Goal: Information Seeking & Learning: Learn about a topic

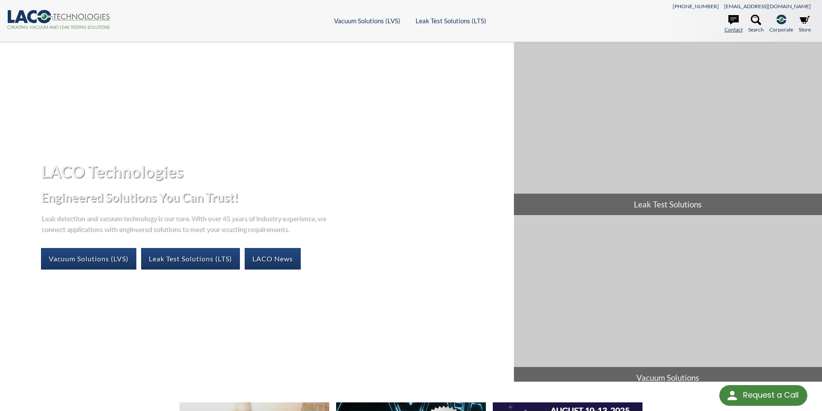
click at [732, 25] on icon at bounding box center [733, 20] width 10 height 10
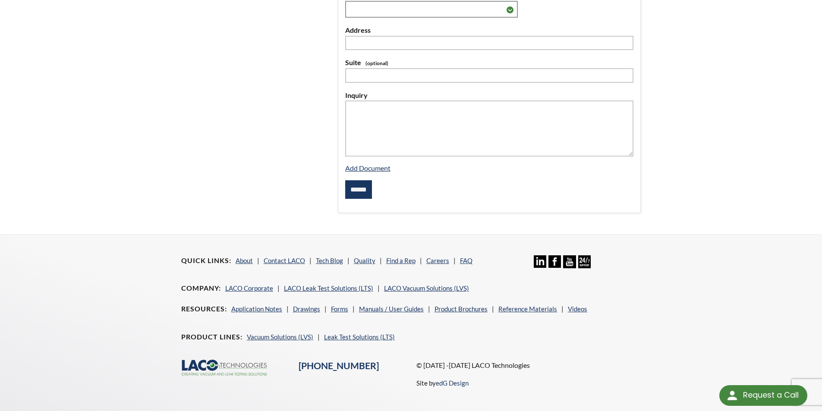
scroll to position [290, 0]
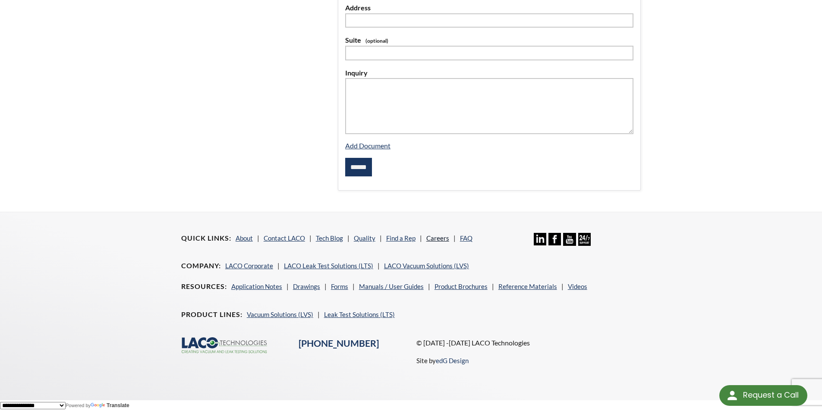
click at [443, 239] on link "Careers" at bounding box center [437, 238] width 23 height 8
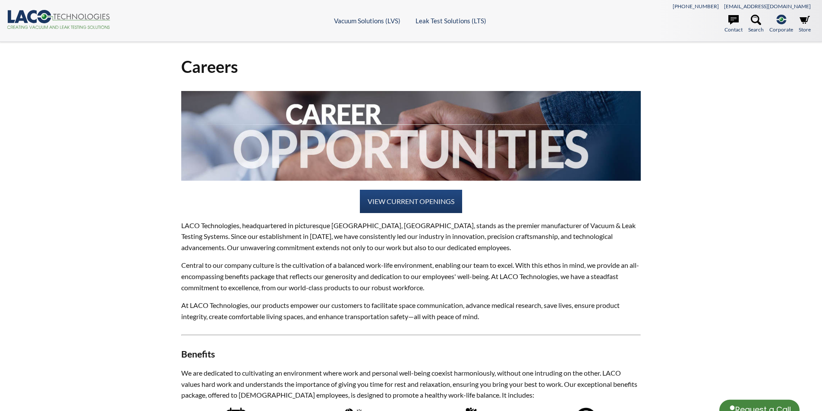
select select "Language Translate Widget"
click at [443, 201] on link "VIEW CURRENT OPENINGS" at bounding box center [411, 201] width 102 height 23
